Goal: Task Accomplishment & Management: Manage account settings

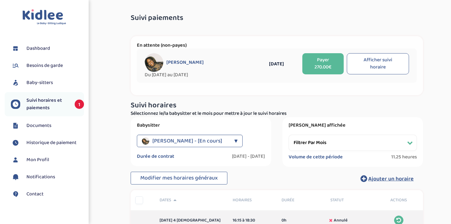
select select "août 2025"
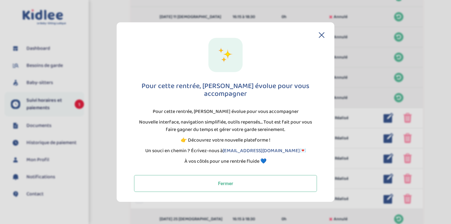
scroll to position [294, 0]
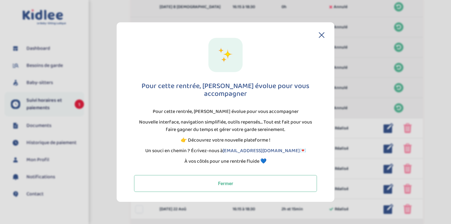
click at [321, 37] on icon at bounding box center [322, 35] width 6 height 6
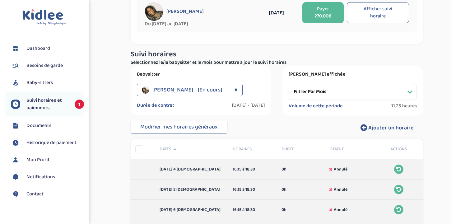
scroll to position [78, 0]
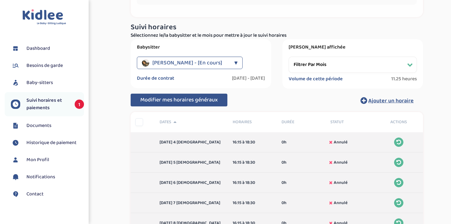
click at [205, 101] on span "Modifier mes horaires généraux" at bounding box center [178, 100] width 77 height 9
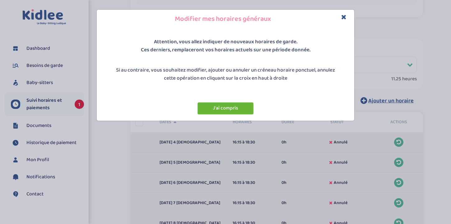
click at [240, 108] on button "J'ai compris" at bounding box center [226, 108] width 56 height 12
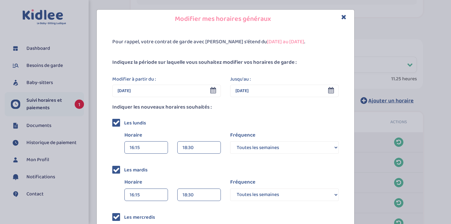
click at [343, 18] on icon "Close" at bounding box center [343, 17] width 5 height 7
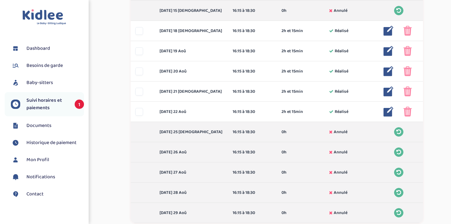
scroll to position [389, 0]
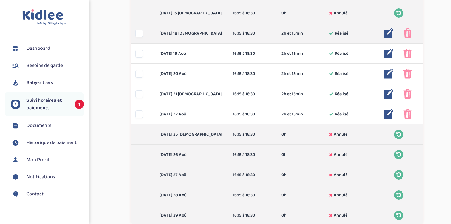
click at [410, 37] on img at bounding box center [408, 33] width 8 height 10
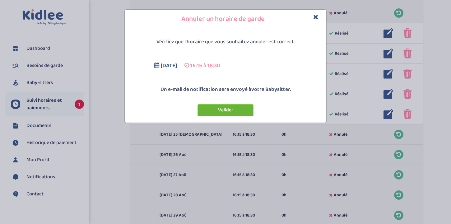
click at [239, 115] on button "Valider" at bounding box center [226, 110] width 56 height 12
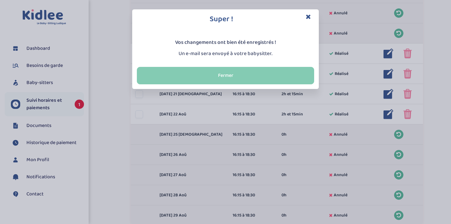
click at [271, 76] on button "Fermer" at bounding box center [225, 75] width 177 height 17
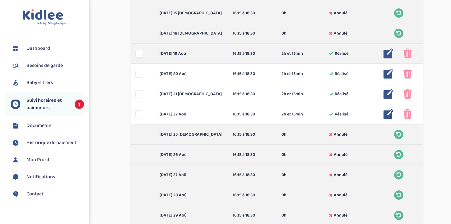
click at [410, 53] on img at bounding box center [408, 54] width 8 height 10
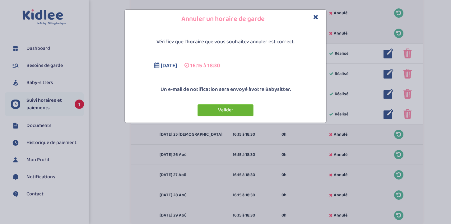
click at [252, 110] on button "Valider" at bounding box center [226, 110] width 56 height 12
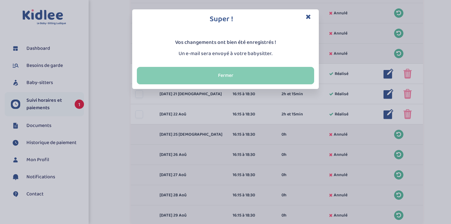
click at [265, 80] on button "Fermer" at bounding box center [225, 75] width 177 height 17
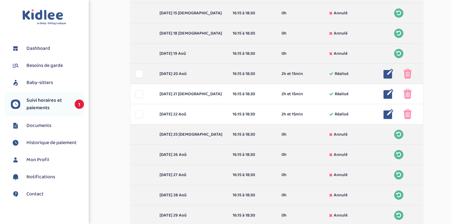
click at [407, 74] on img at bounding box center [408, 74] width 8 height 10
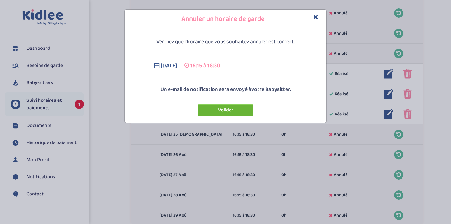
click at [240, 111] on button "Valider" at bounding box center [226, 110] width 56 height 12
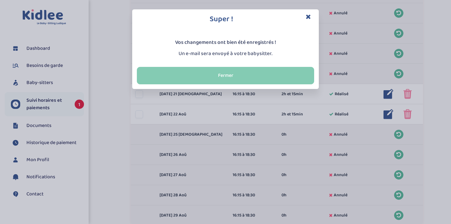
click at [279, 78] on button "Fermer" at bounding box center [225, 75] width 177 height 17
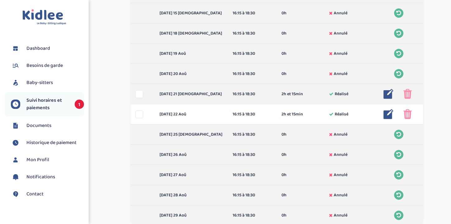
click at [408, 97] on img at bounding box center [408, 94] width 8 height 10
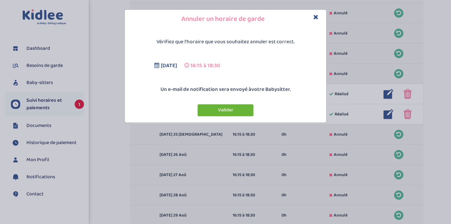
click at [237, 108] on button "Valider" at bounding box center [226, 110] width 56 height 12
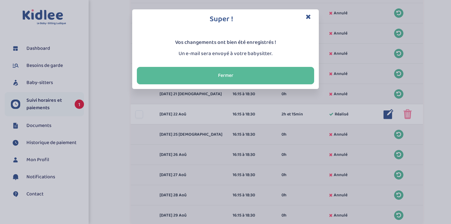
click at [286, 86] on div "Fermer" at bounding box center [225, 75] width 187 height 27
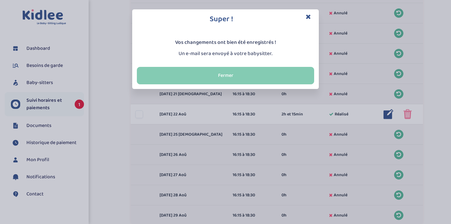
click at [288, 80] on button "Fermer" at bounding box center [225, 75] width 177 height 17
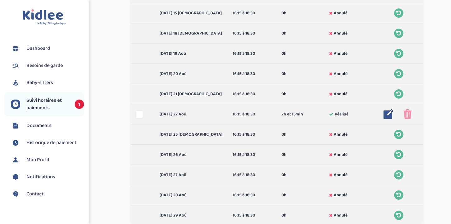
click at [407, 115] on img at bounding box center [408, 114] width 8 height 10
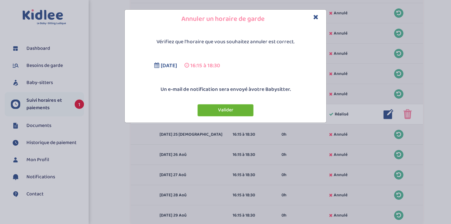
click at [232, 112] on button "Valider" at bounding box center [226, 110] width 56 height 12
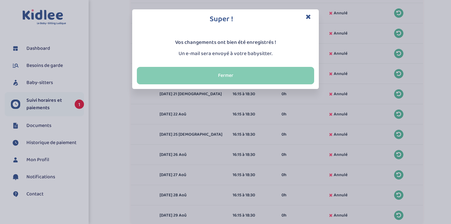
click at [262, 78] on button "Fermer" at bounding box center [225, 75] width 177 height 17
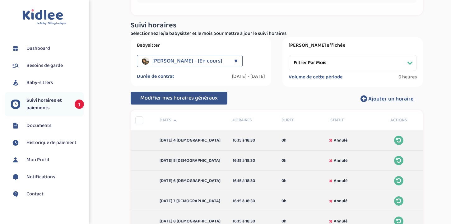
scroll to position [0, 0]
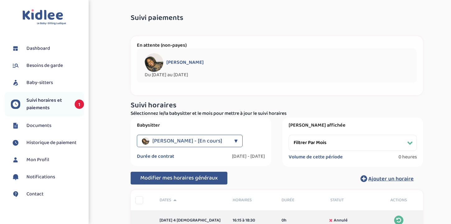
click at [51, 63] on span "Besoins de garde" at bounding box center [44, 65] width 36 height 7
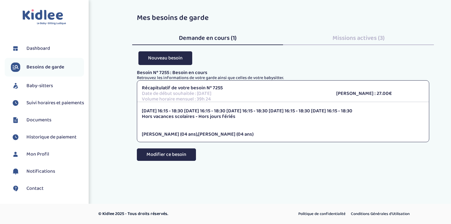
click at [190, 153] on button "Modifier ce besoin" at bounding box center [166, 154] width 59 height 12
click at [356, 41] on span "Missions actives (3)" at bounding box center [359, 38] width 52 height 10
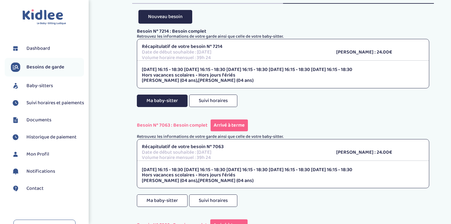
scroll to position [39, 0]
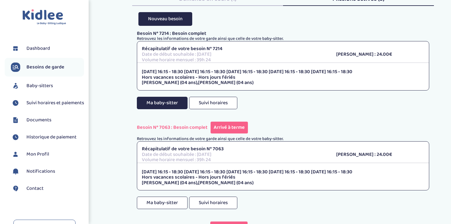
click at [156, 103] on button "Ma baby-sitter" at bounding box center [162, 103] width 51 height 12
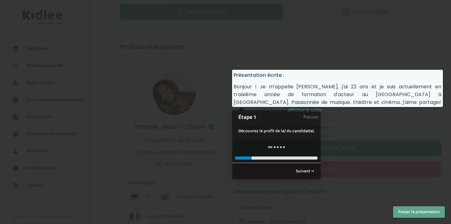
scroll to position [11, 0]
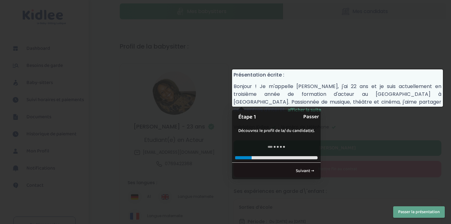
click at [309, 115] on link "Passer" at bounding box center [311, 117] width 16 height 14
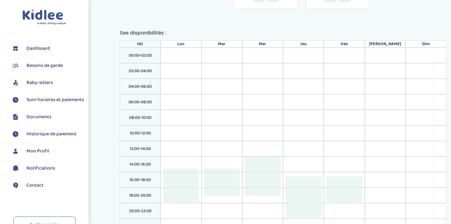
scroll to position [379, 0]
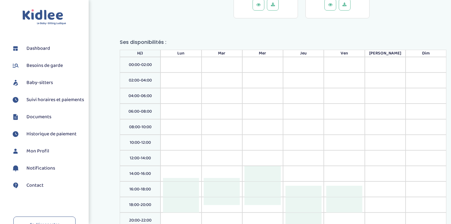
click at [48, 82] on span "Baby-sitters" at bounding box center [39, 82] width 26 height 7
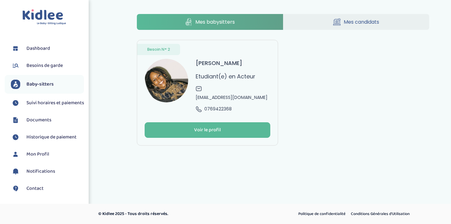
click at [350, 18] on link "Mes candidats" at bounding box center [356, 22] width 146 height 16
